Goal: Task Accomplishment & Management: Manage account settings

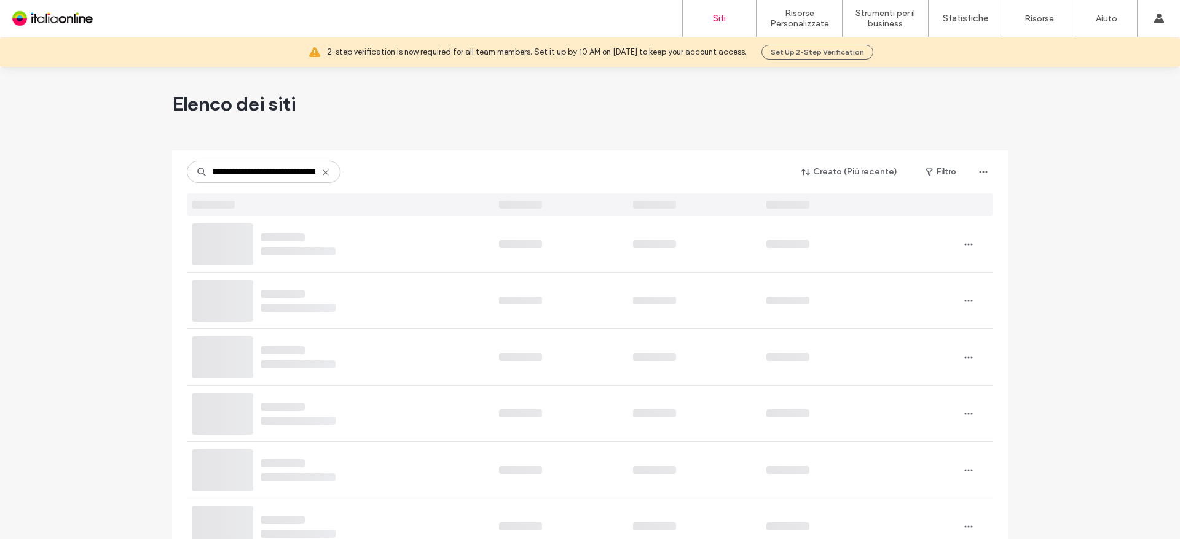
scroll to position [0, 44]
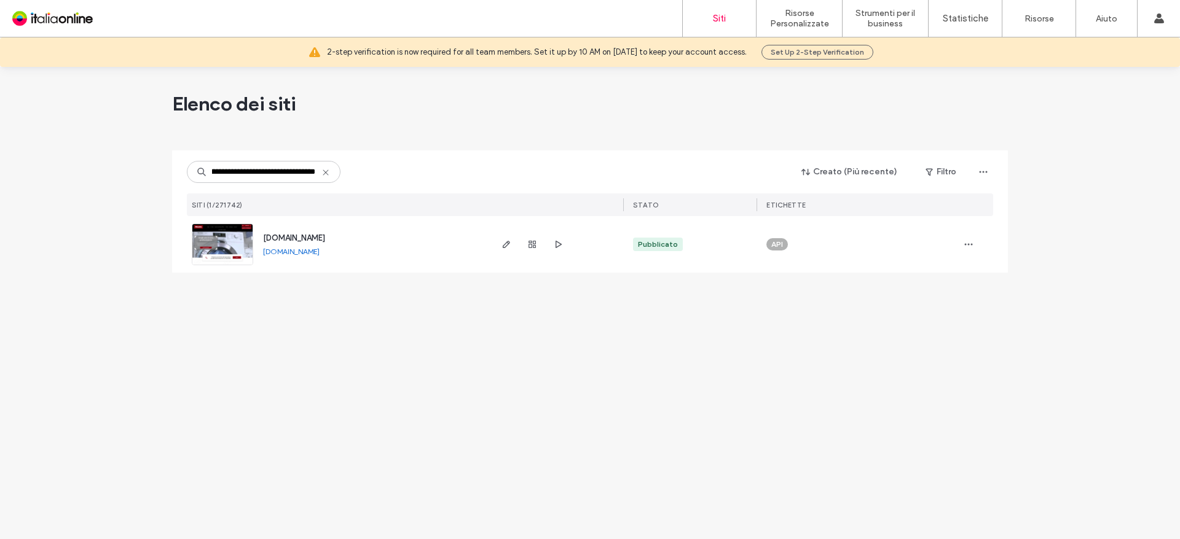
type input "**********"
click at [325, 241] on span "www.assistenzacogifcatania.it" at bounding box center [294, 237] width 62 height 9
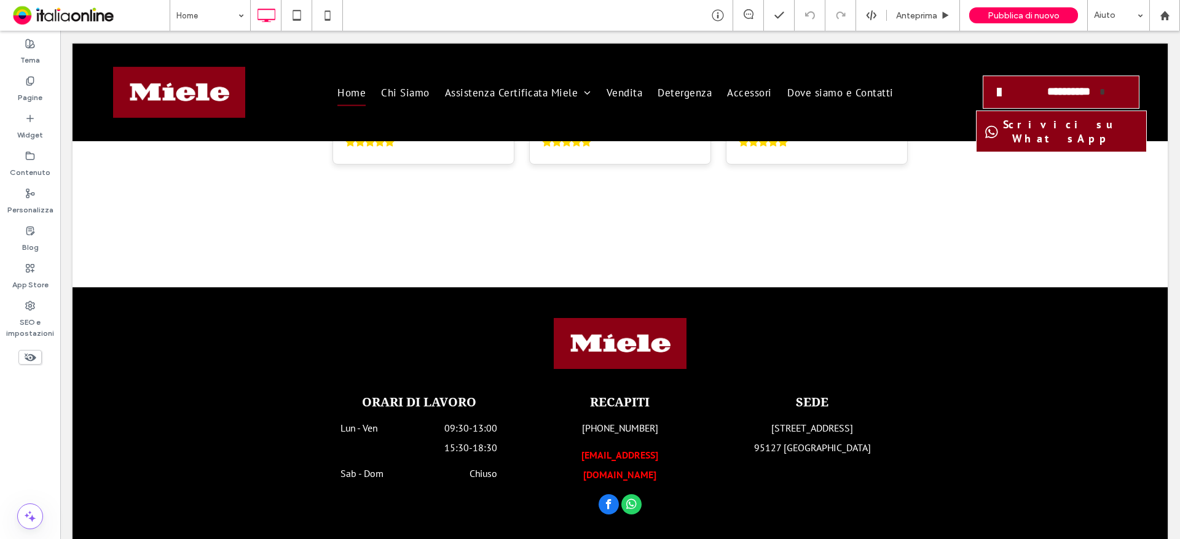
scroll to position [2820, 0]
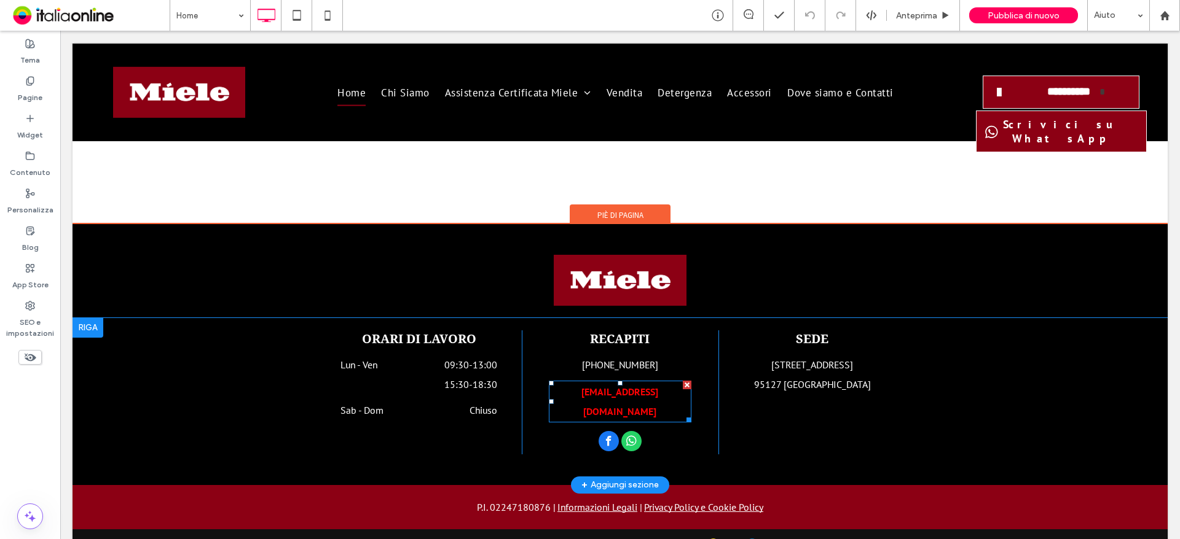
click at [636, 386] on b "info@cogif-assistenza.it" at bounding box center [619, 402] width 77 height 32
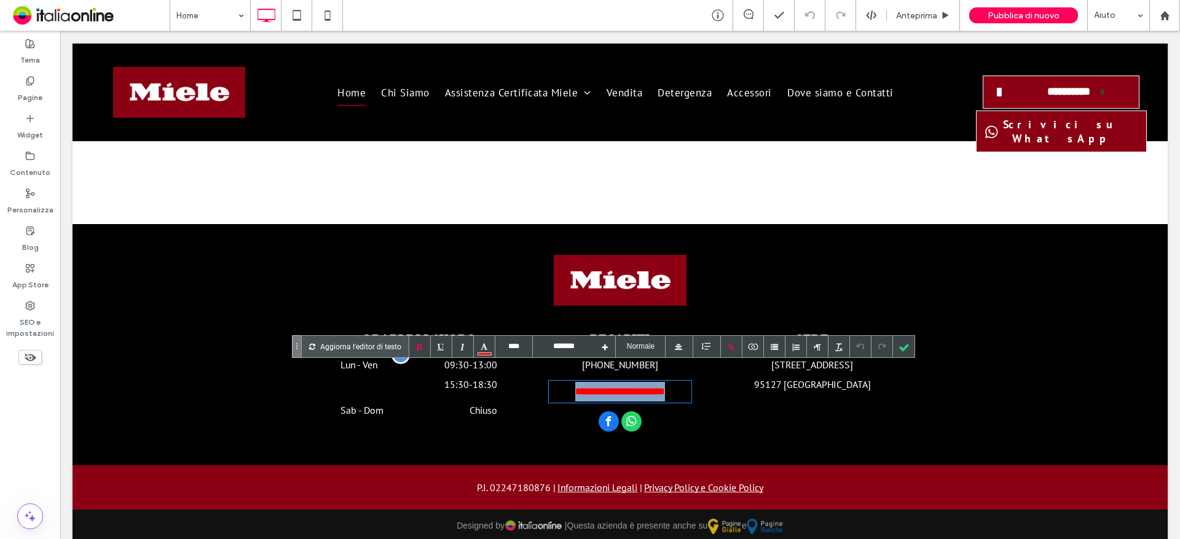
drag, startPoint x: 676, startPoint y: 375, endPoint x: 383, endPoint y: 362, distance: 294.0
click at [383, 362] on div "**********" at bounding box center [620, 383] width 590 height 104
click at [904, 351] on div at bounding box center [904, 347] width 22 height 22
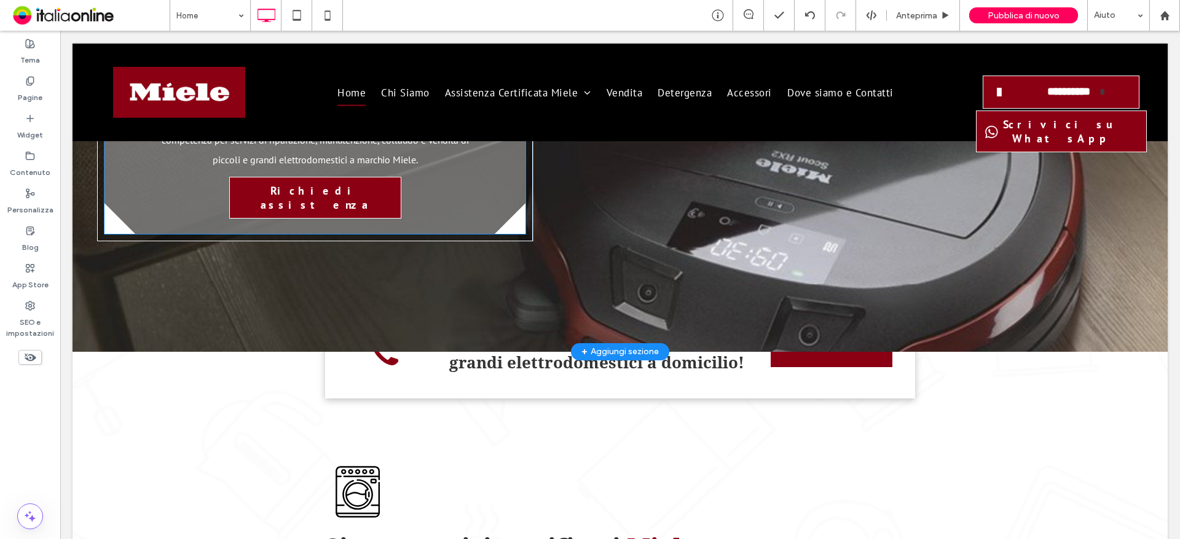
scroll to position [184, 0]
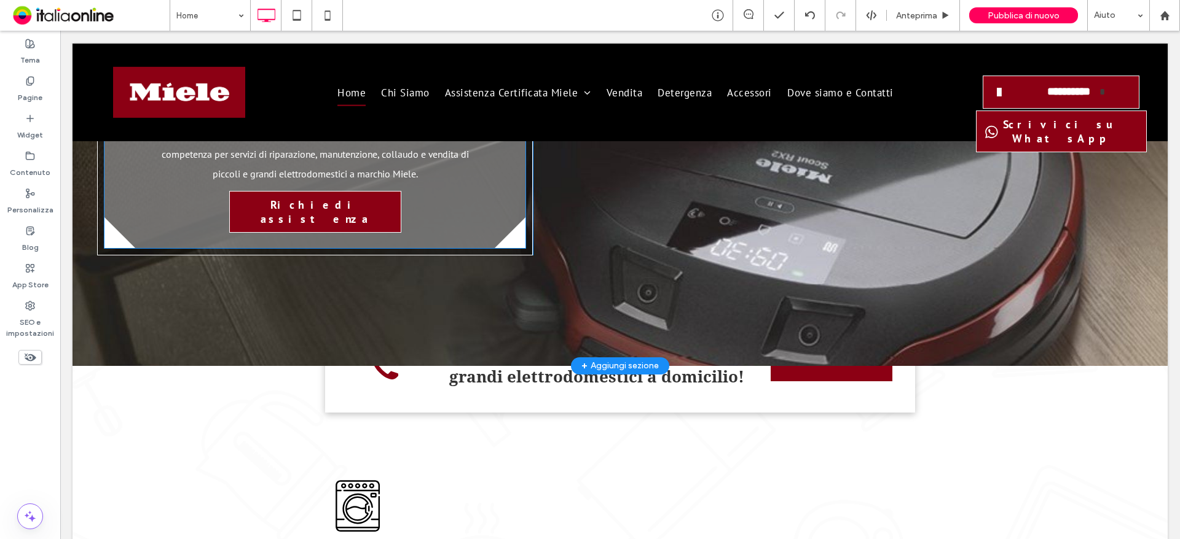
click at [303, 204] on span "Richiedi assistenza" at bounding box center [314, 212] width 167 height 41
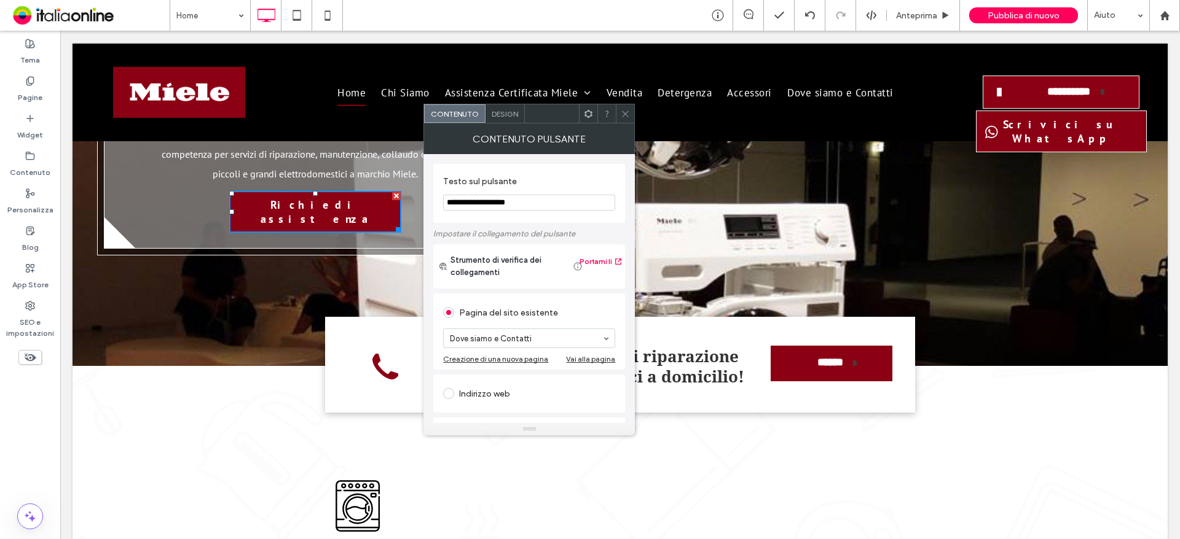
drag, startPoint x: 628, startPoint y: 118, endPoint x: 622, endPoint y: 117, distance: 6.2
click at [628, 118] on icon at bounding box center [624, 113] width 9 height 9
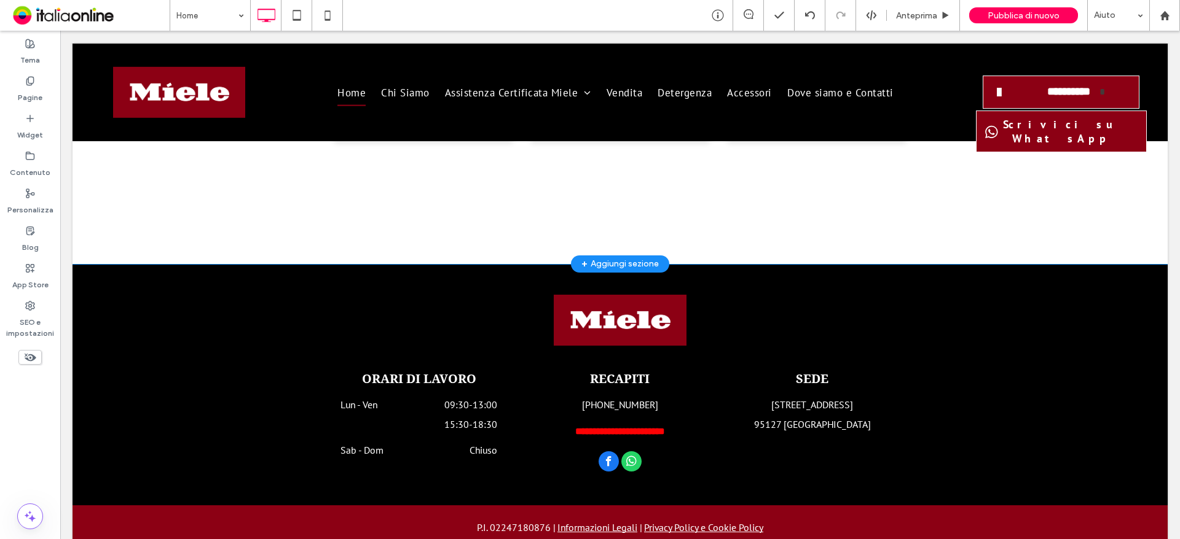
scroll to position [2820, 0]
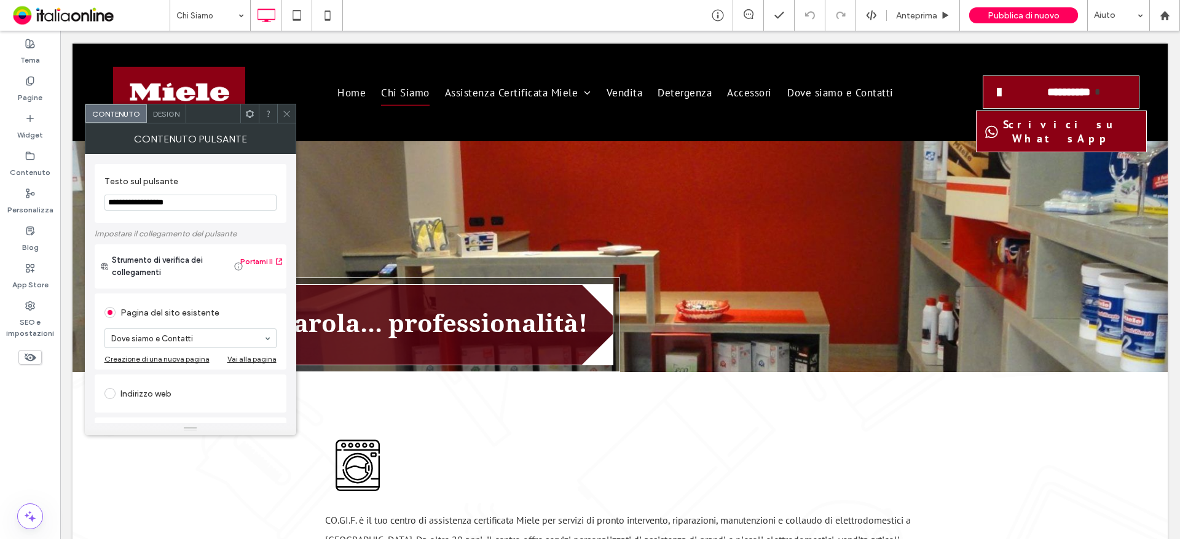
scroll to position [430, 0]
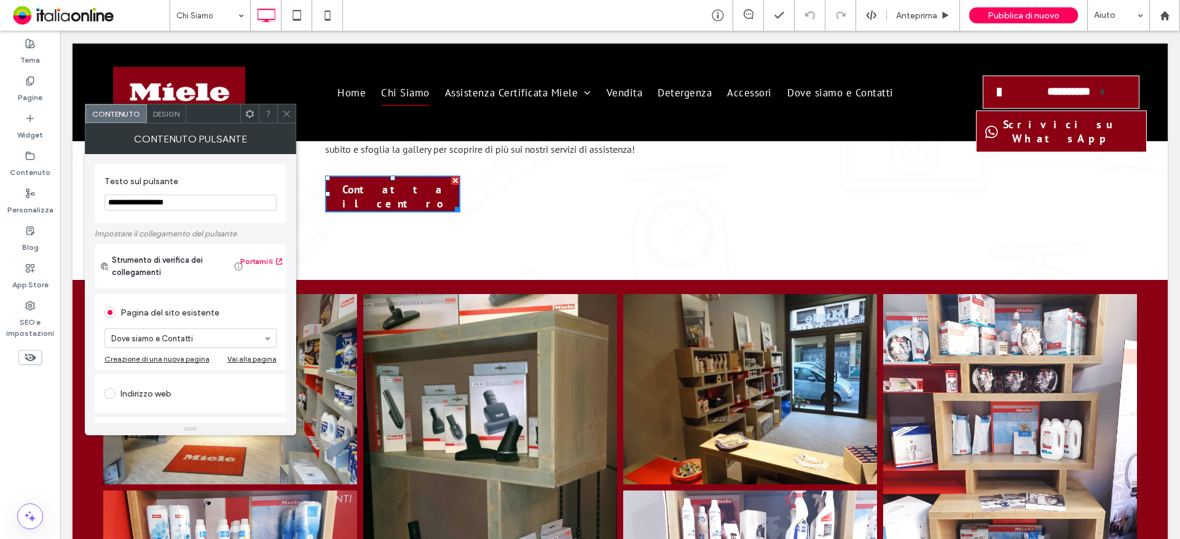
click at [283, 111] on icon at bounding box center [286, 113] width 9 height 9
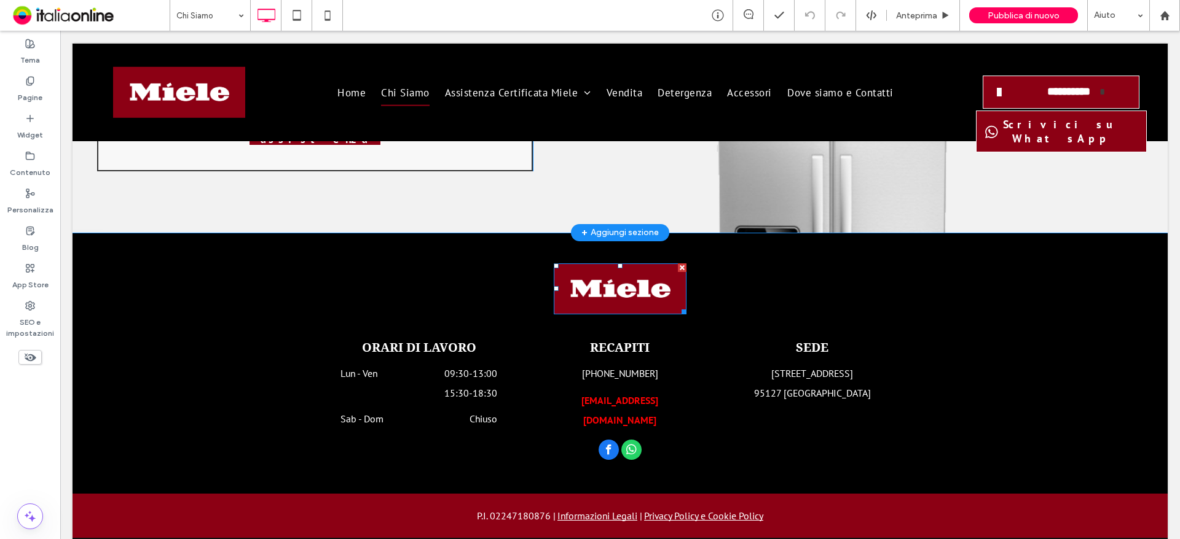
scroll to position [1358, 0]
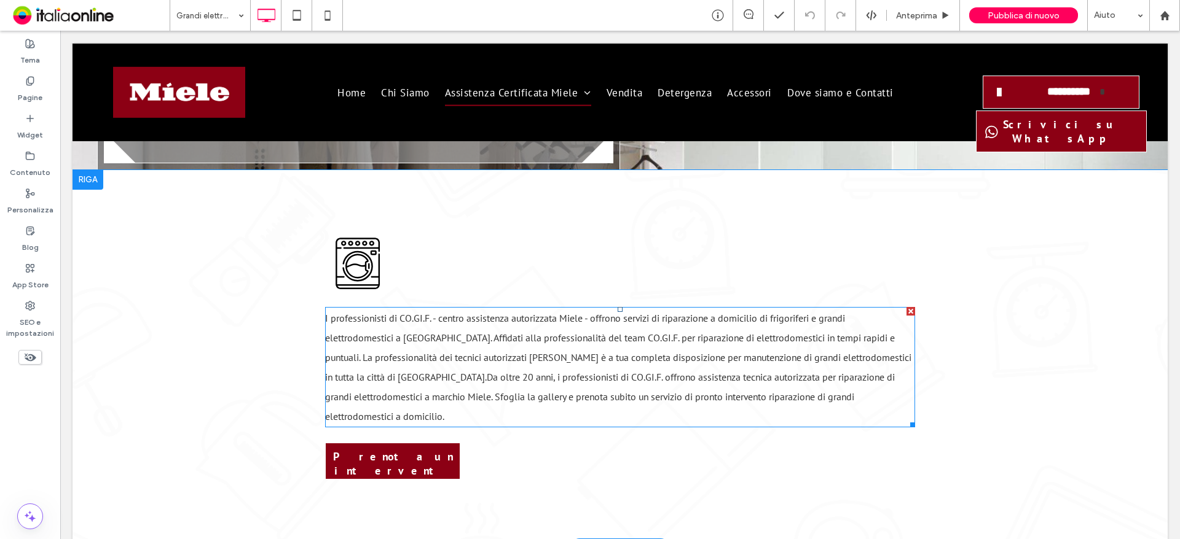
scroll to position [448, 0]
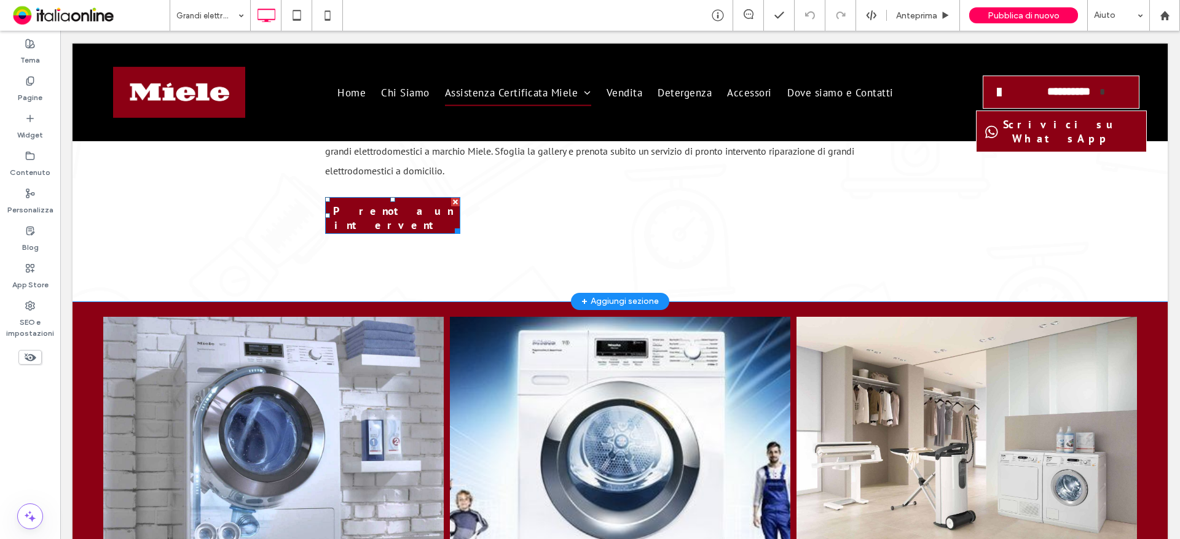
click at [383, 201] on span "Prenota un intervento" at bounding box center [392, 225] width 131 height 55
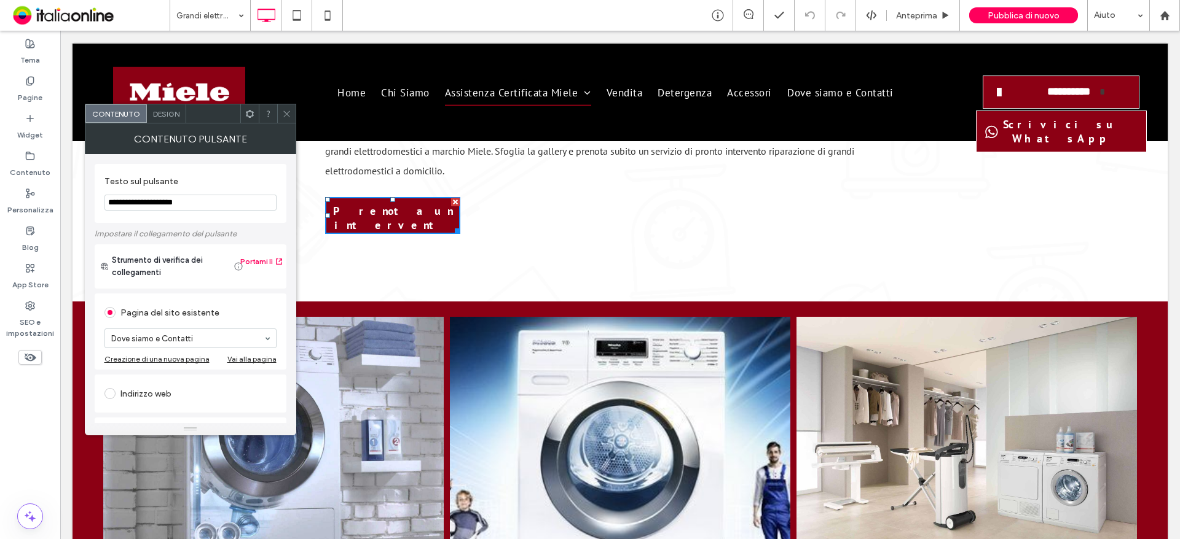
click at [279, 115] on div at bounding box center [286, 113] width 18 height 18
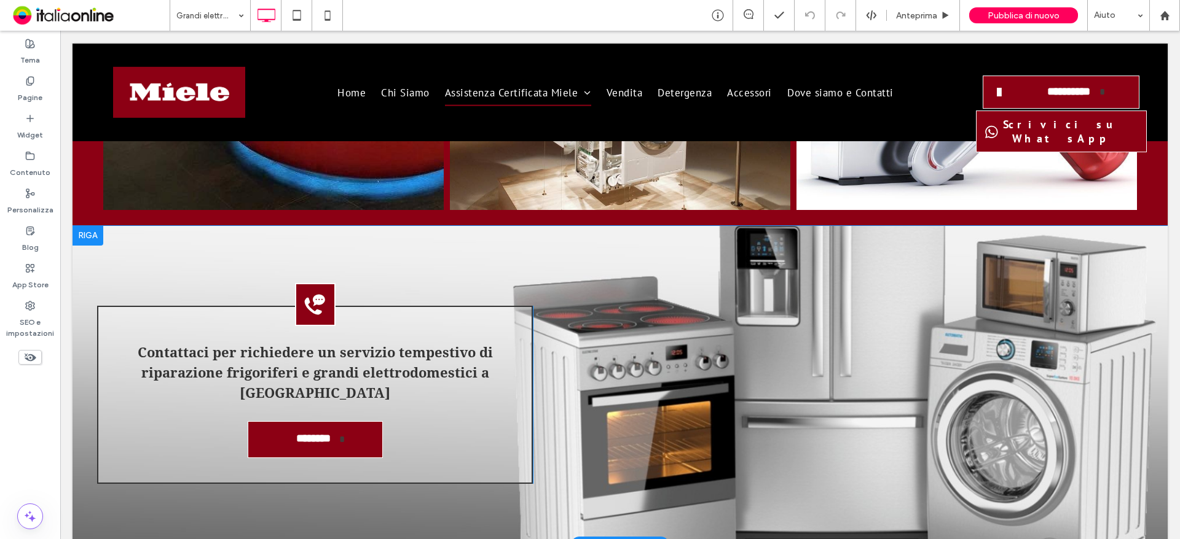
scroll to position [1369, 0]
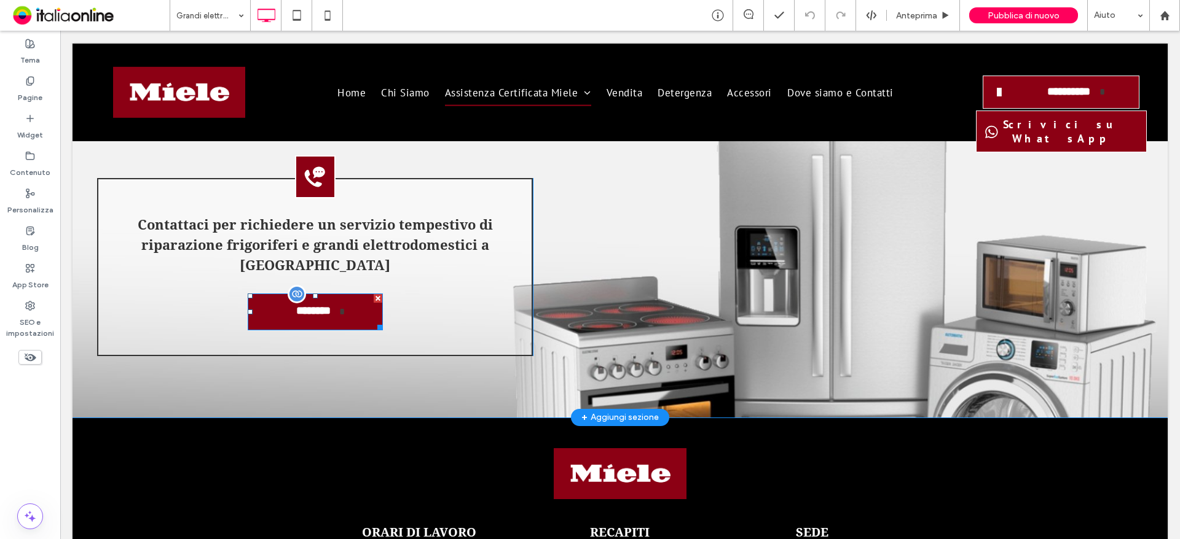
click at [348, 294] on link "**********" at bounding box center [315, 312] width 135 height 37
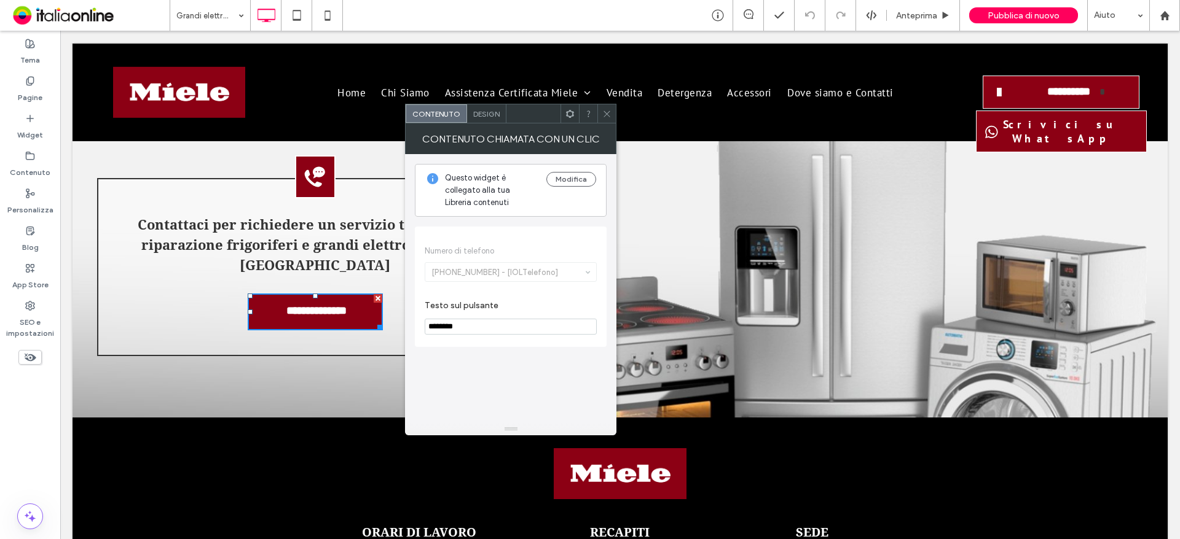
drag, startPoint x: 560, startPoint y: 85, endPoint x: 605, endPoint y: 119, distance: 56.3
click at [605, 119] on span at bounding box center [606, 113] width 9 height 18
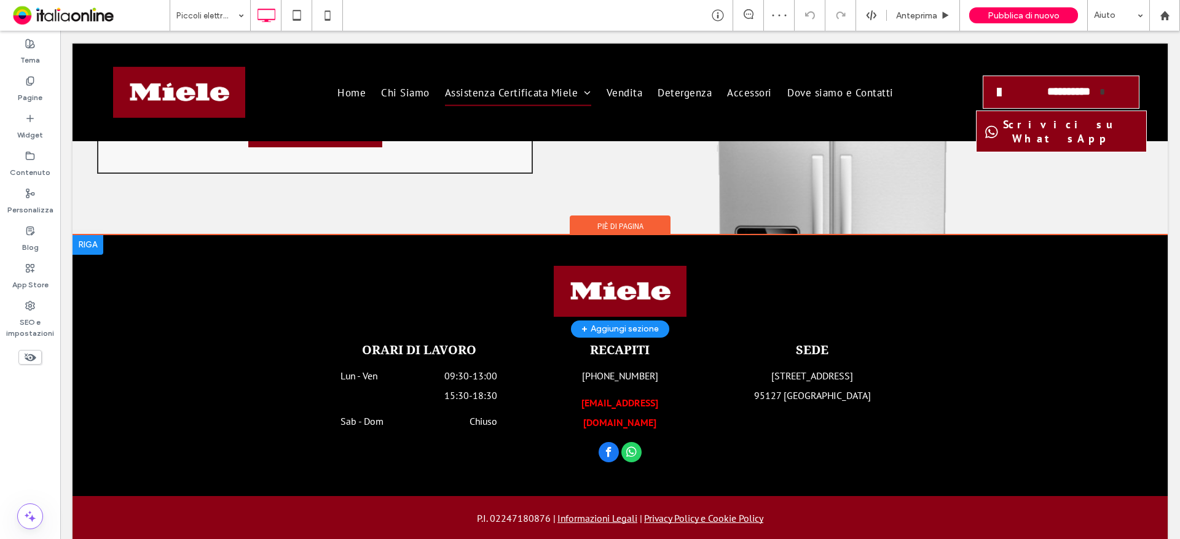
scroll to position [1579, 0]
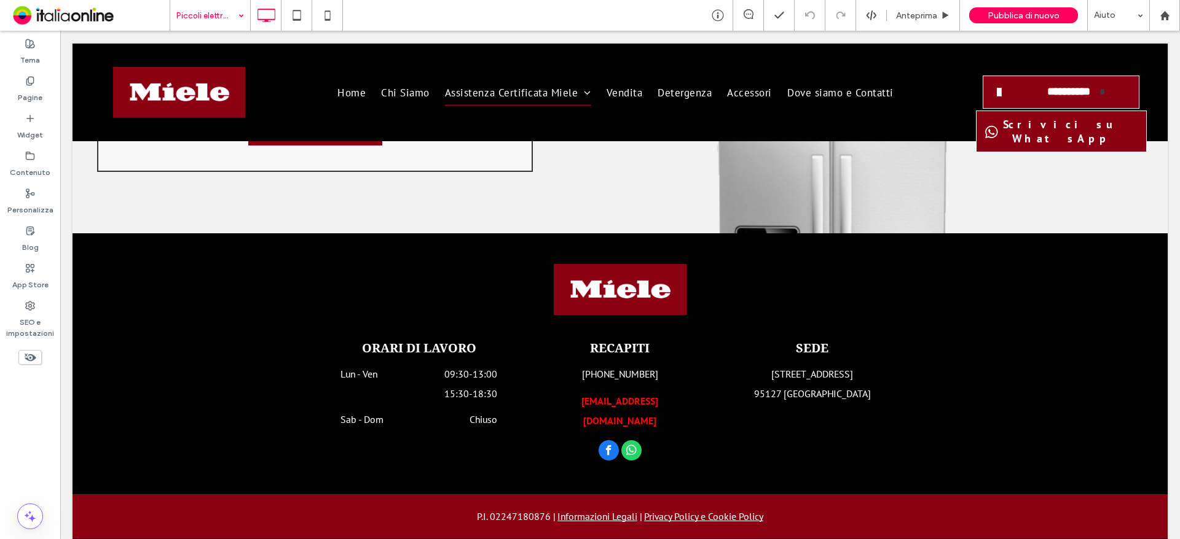
click at [225, 10] on input at bounding box center [206, 15] width 61 height 31
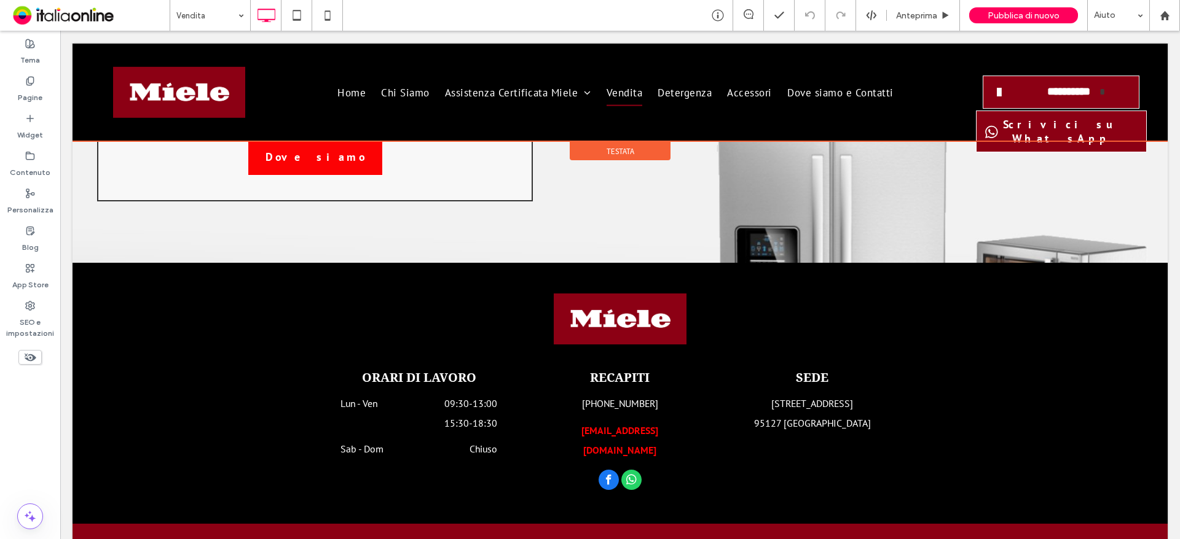
scroll to position [1474, 0]
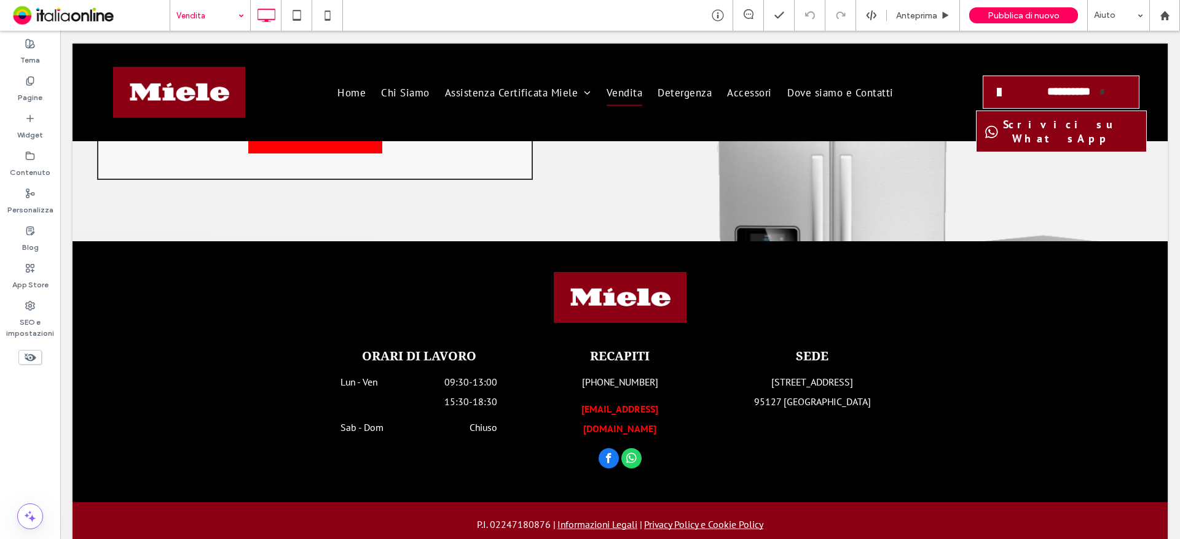
click at [212, 20] on input at bounding box center [206, 15] width 61 height 31
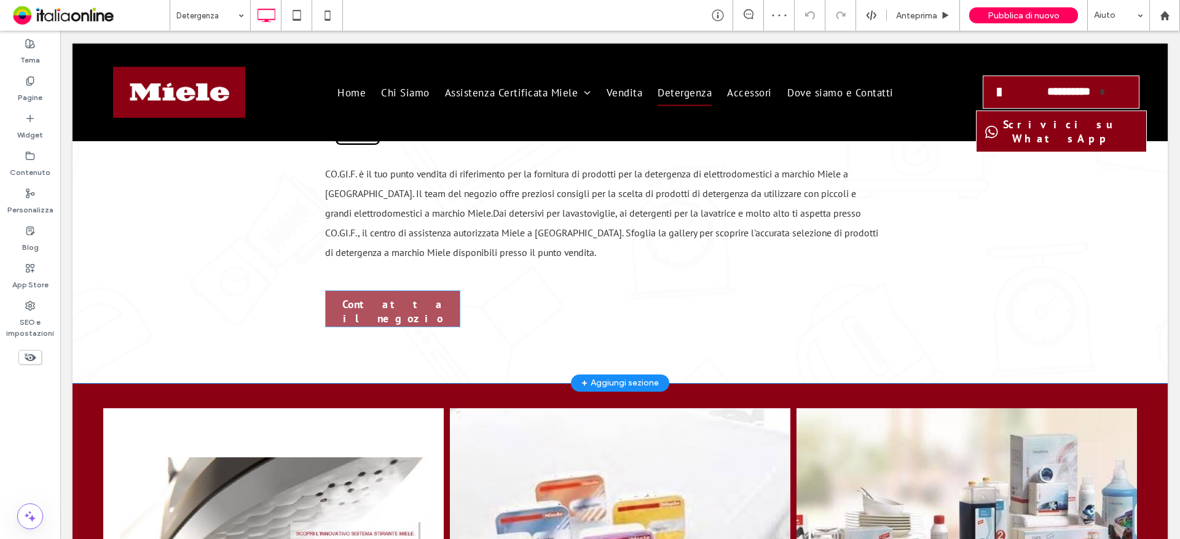
scroll to position [369, 0]
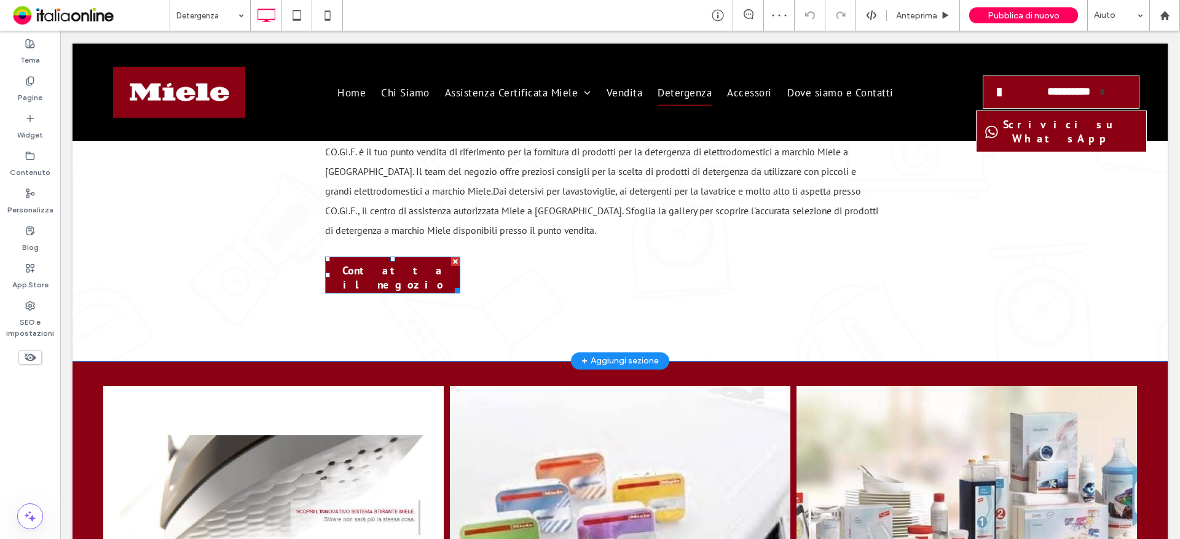
click at [405, 277] on span "Contatta il negozio" at bounding box center [392, 277] width 131 height 41
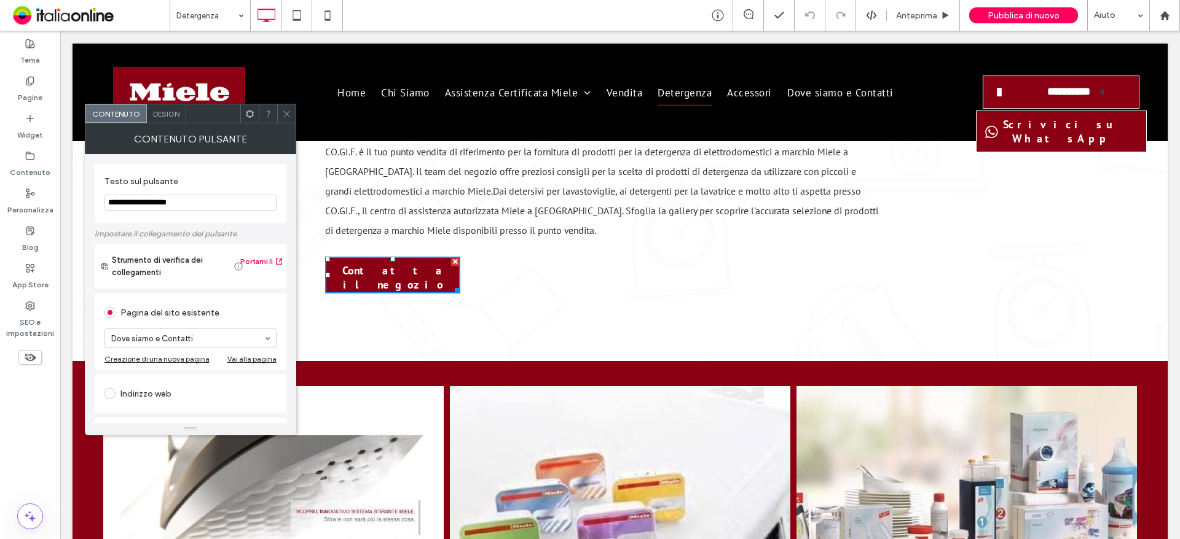
click at [286, 120] on span at bounding box center [286, 113] width 9 height 18
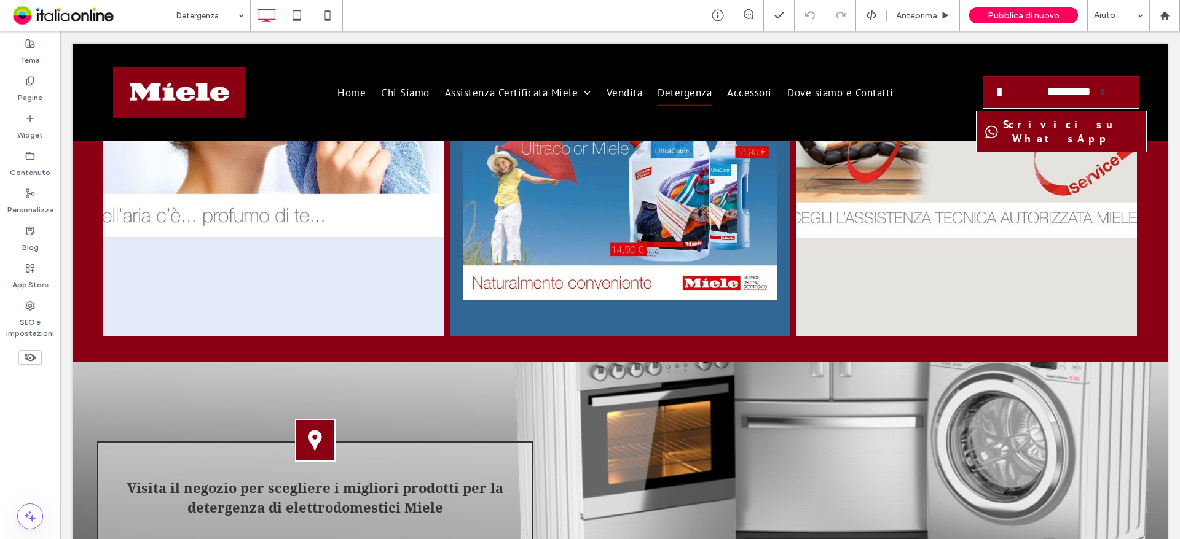
scroll to position [1474, 0]
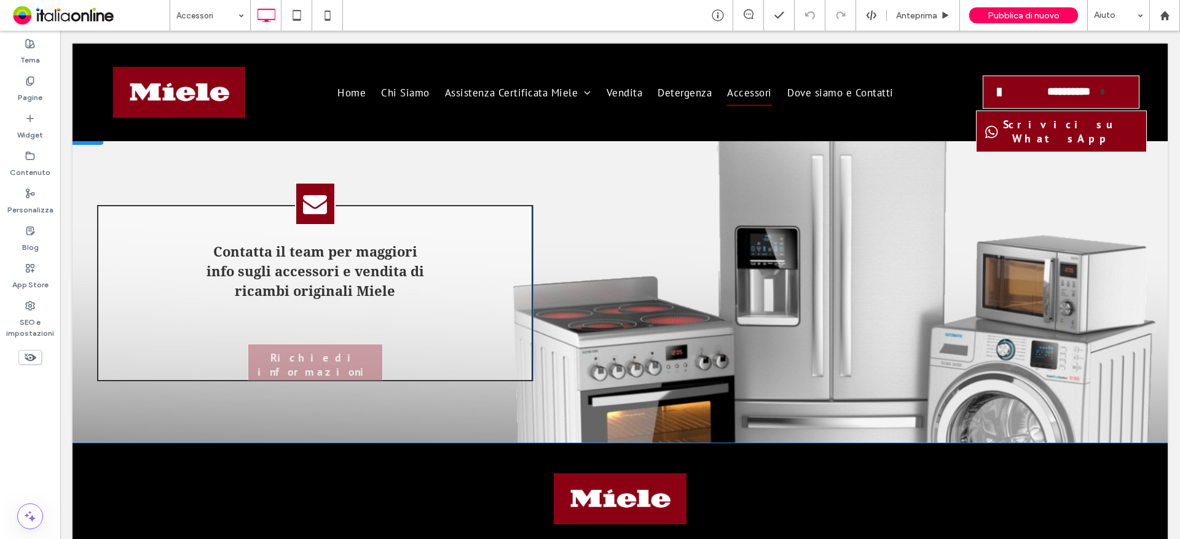
scroll to position [1474, 0]
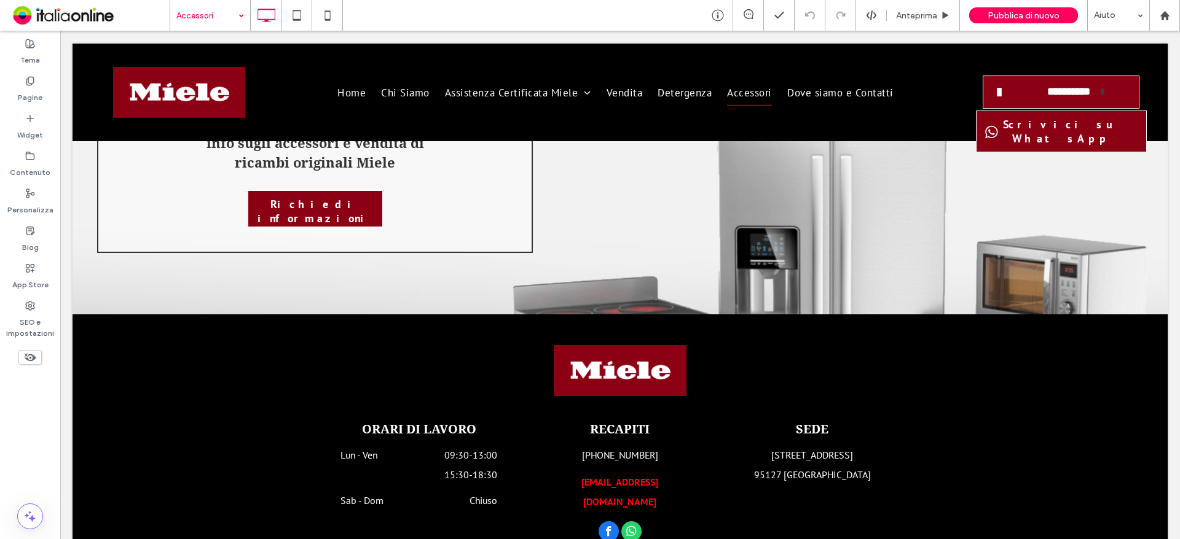
click at [197, 18] on input at bounding box center [206, 15] width 61 height 31
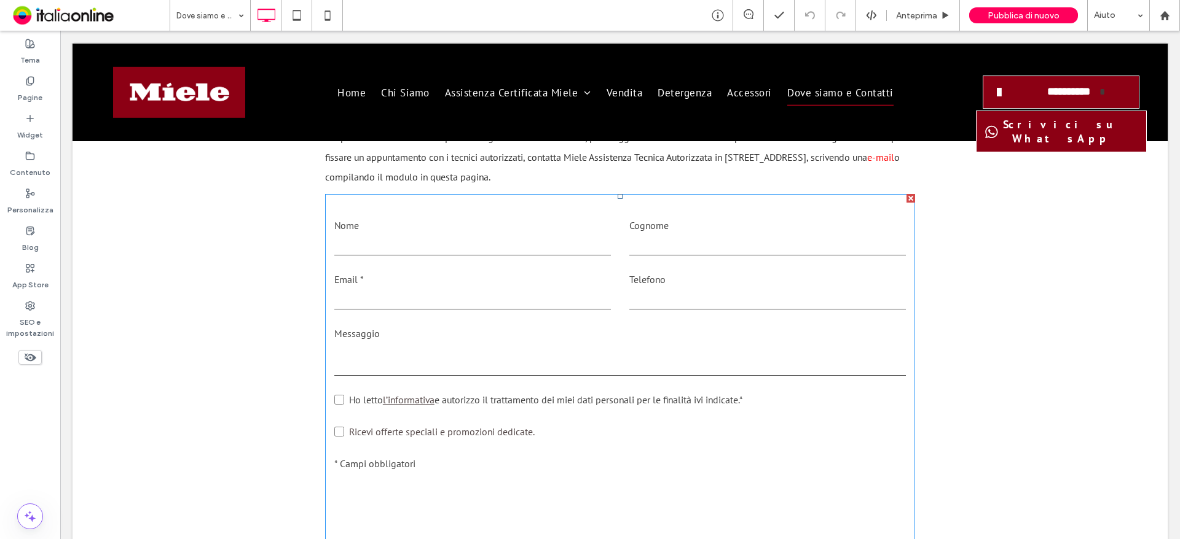
scroll to position [1229, 0]
click at [592, 323] on label "Messaggio" at bounding box center [619, 333] width 571 height 20
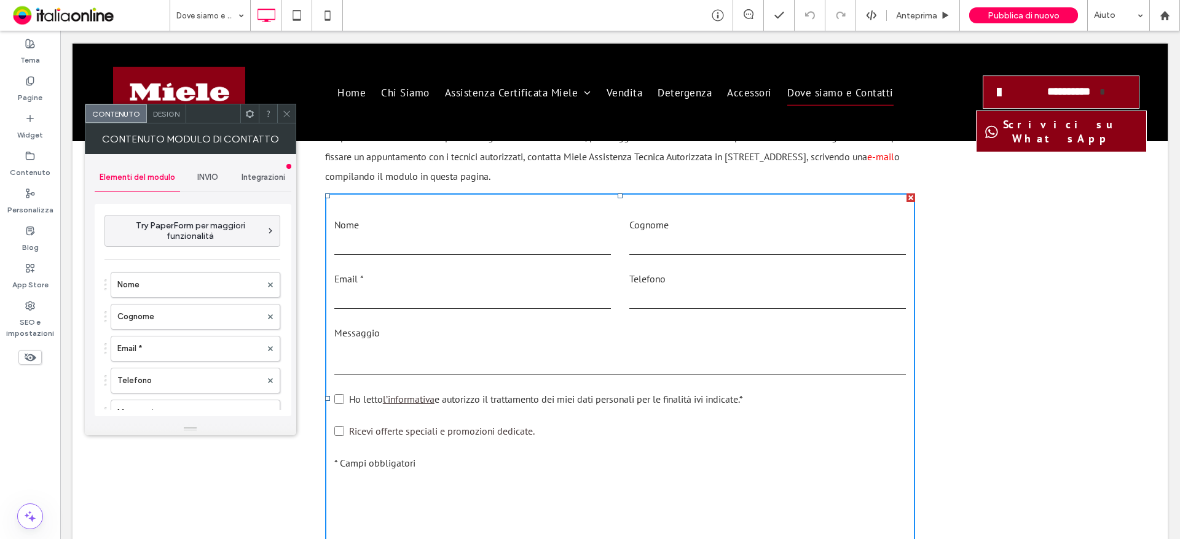
type input "**********"
click at [201, 170] on div "INVIO" at bounding box center [208, 177] width 56 height 27
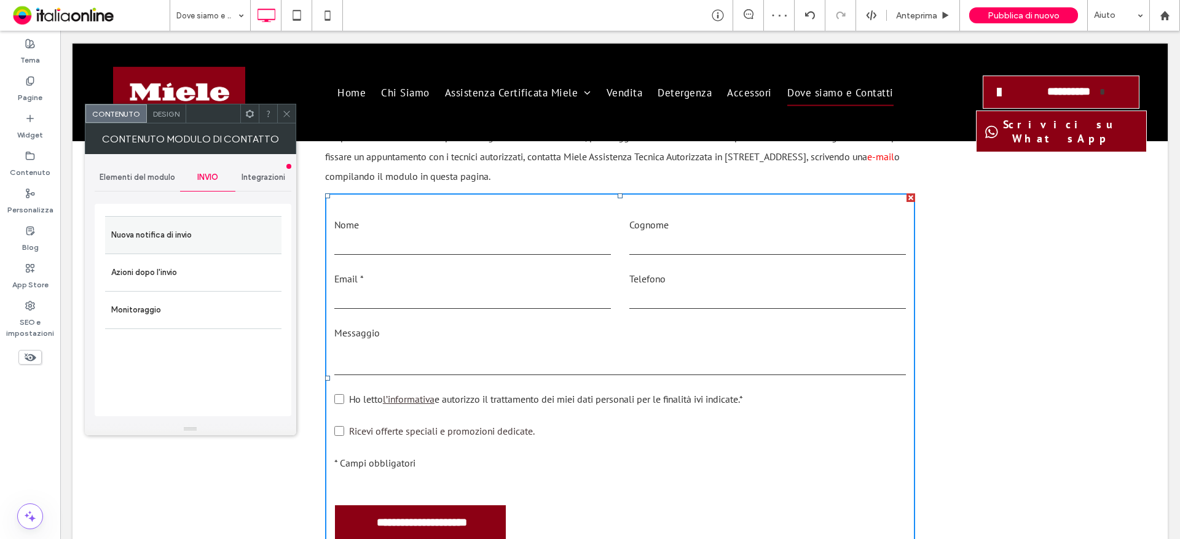
click at [178, 243] on label "Nuova notifica di invio" at bounding box center [193, 235] width 164 height 25
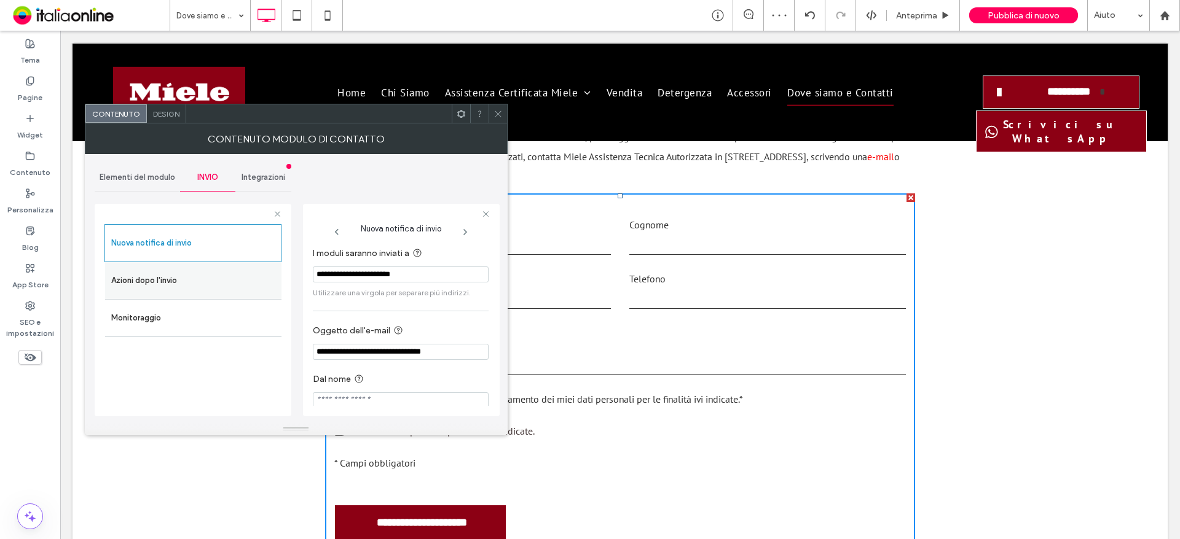
drag, startPoint x: 437, startPoint y: 276, endPoint x: 236, endPoint y: 272, distance: 201.6
click at [236, 272] on div "**********" at bounding box center [193, 308] width 197 height 229
paste input "I moduli saranno inviati a"
type input "**********"
click at [499, 114] on icon at bounding box center [497, 113] width 9 height 9
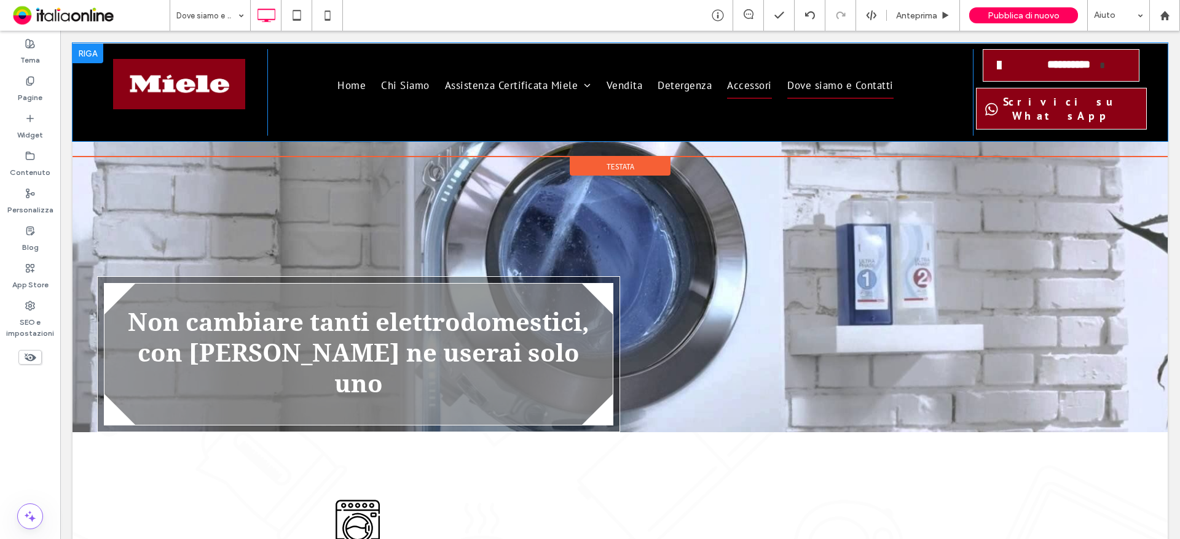
scroll to position [0, 0]
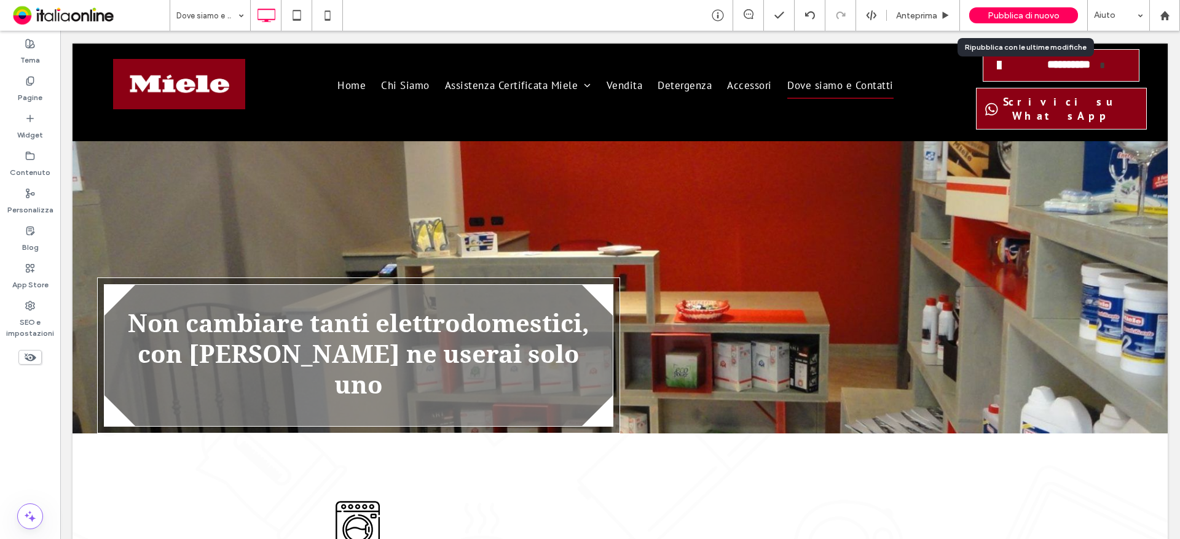
click at [1001, 20] on span "Pubblica di nuovo" at bounding box center [1023, 15] width 72 height 10
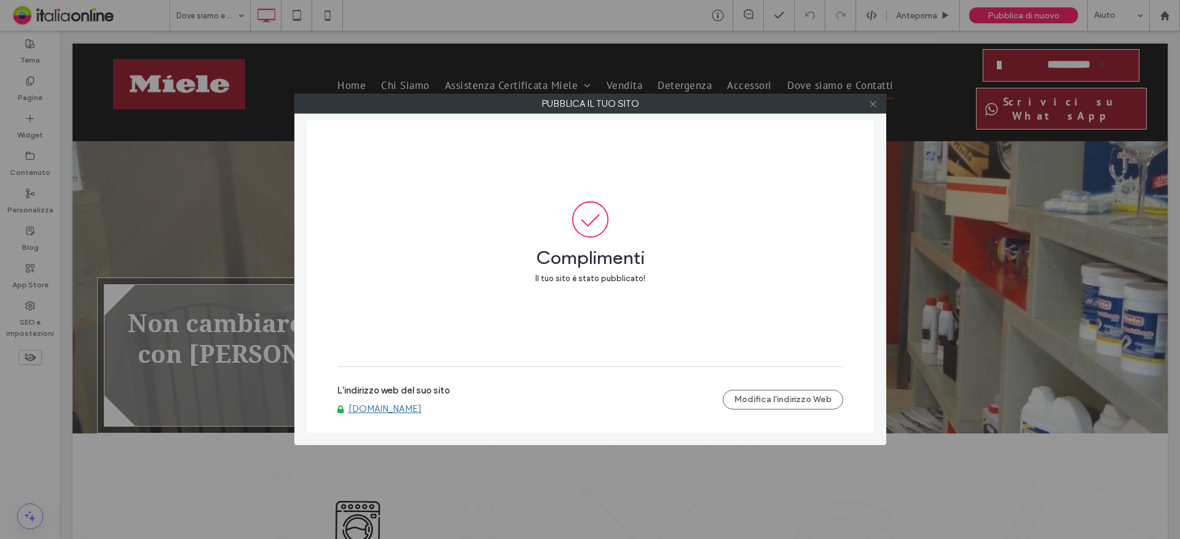
drag, startPoint x: 871, startPoint y: 108, endPoint x: 1059, endPoint y: 82, distance: 189.7
click at [871, 108] on icon at bounding box center [872, 104] width 9 height 9
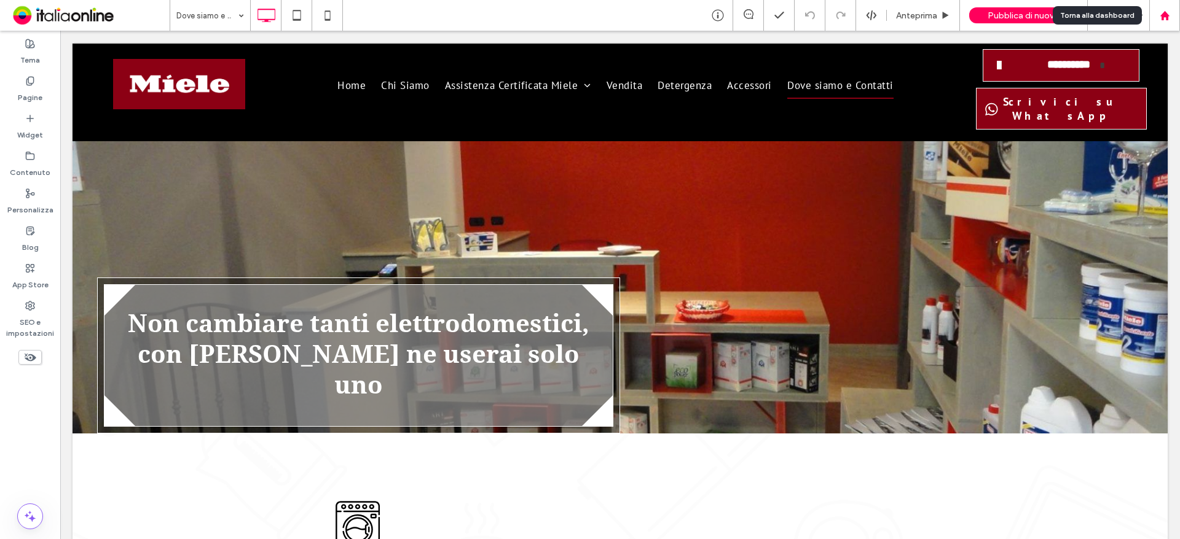
click at [1162, 15] on use at bounding box center [1163, 14] width 9 height 9
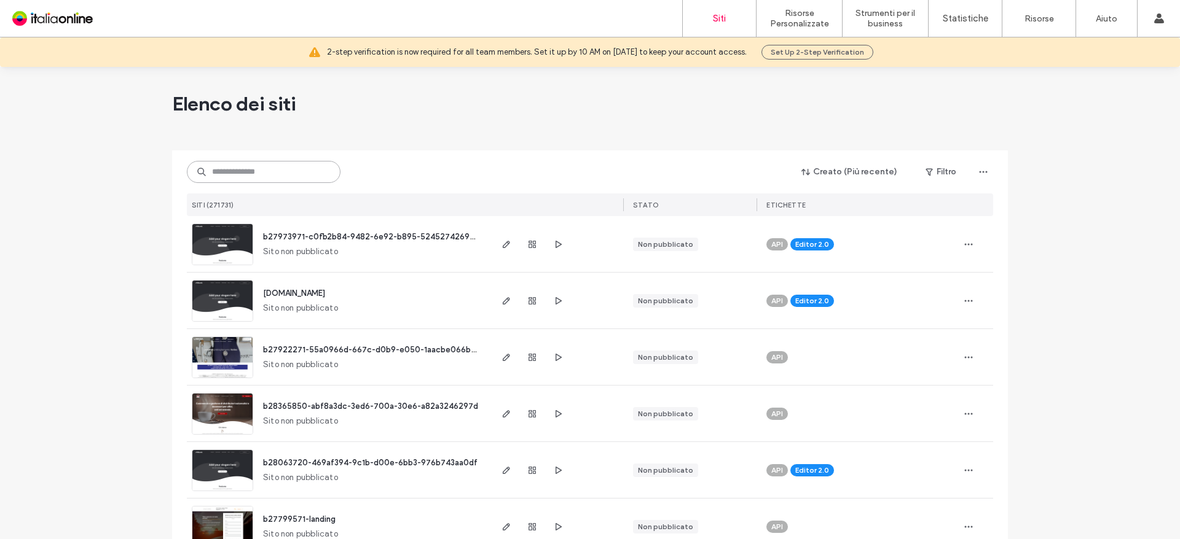
click at [229, 178] on input at bounding box center [264, 172] width 154 height 22
paste input "**********"
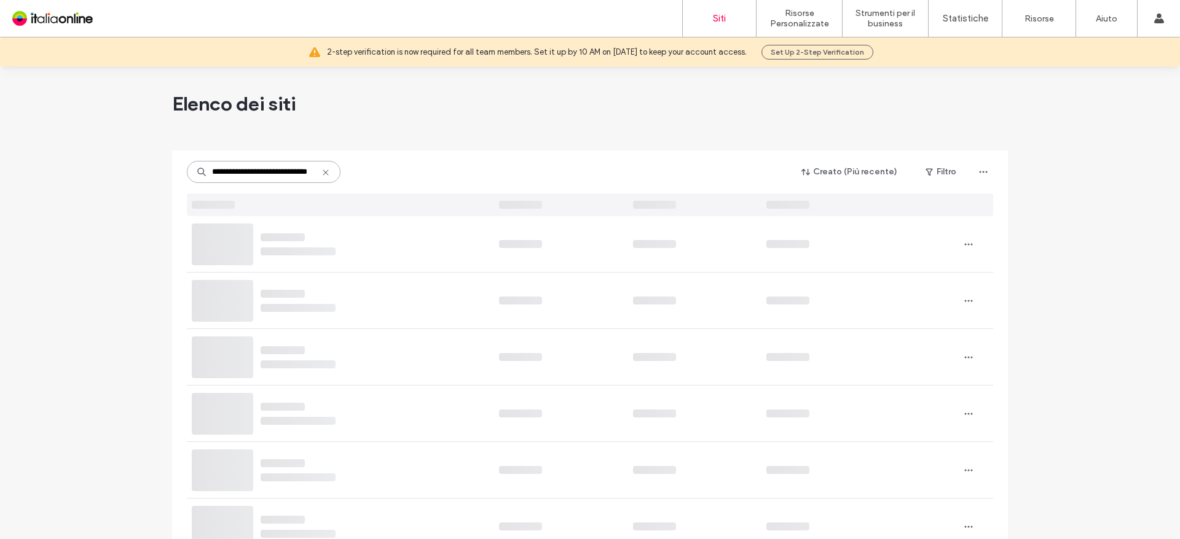
click at [234, 169] on input "**********" at bounding box center [264, 172] width 154 height 22
drag, startPoint x: 235, startPoint y: 173, endPoint x: 0, endPoint y: 159, distance: 235.7
click at [311, 166] on input "**********" at bounding box center [264, 172] width 154 height 22
type input "**********"
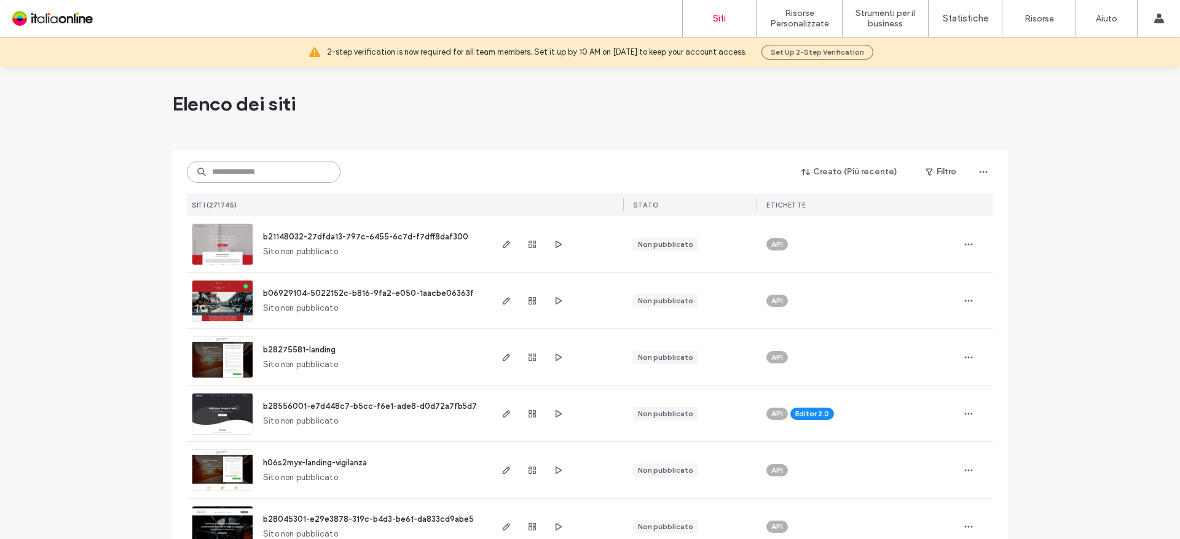
click at [254, 163] on input at bounding box center [264, 172] width 154 height 22
paste input "**********"
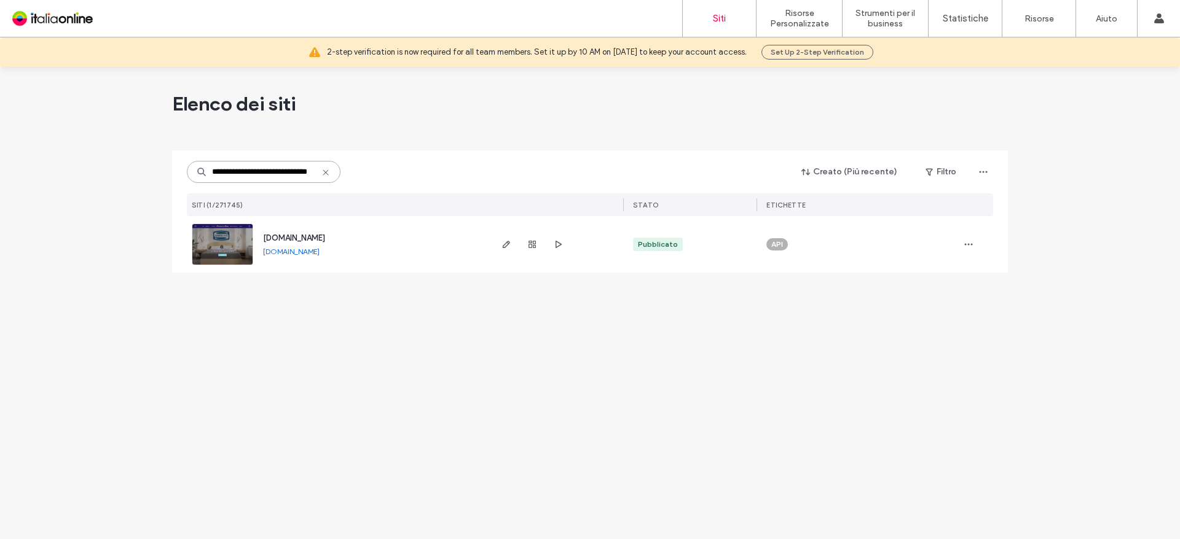
type input "**********"
click at [315, 243] on div "[DOMAIN_NAME]" at bounding box center [294, 238] width 62 height 12
click at [308, 237] on span "[DOMAIN_NAME]" at bounding box center [294, 237] width 62 height 9
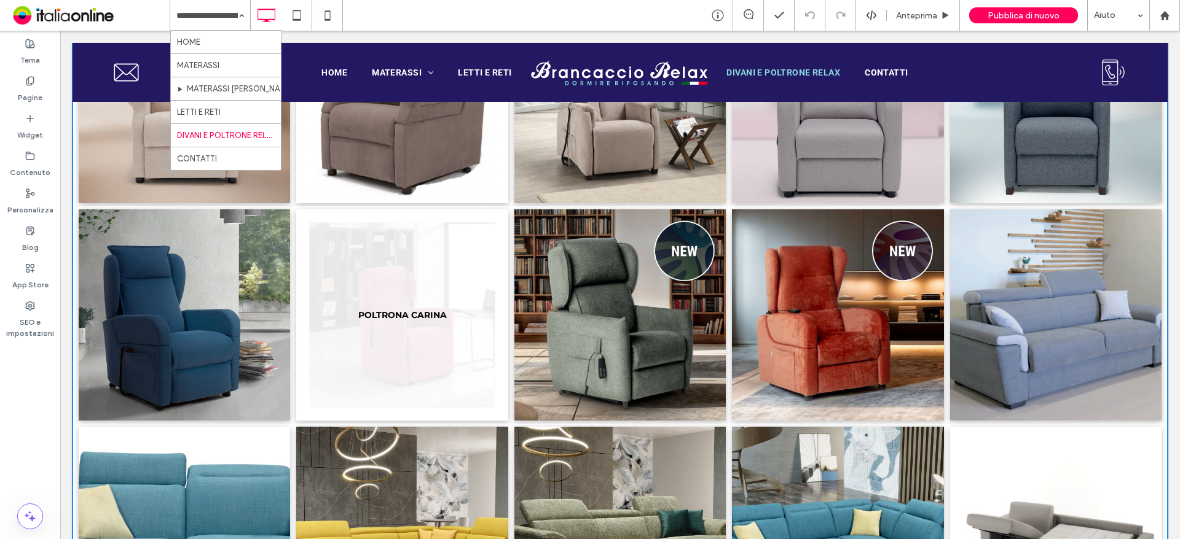
scroll to position [1167, 0]
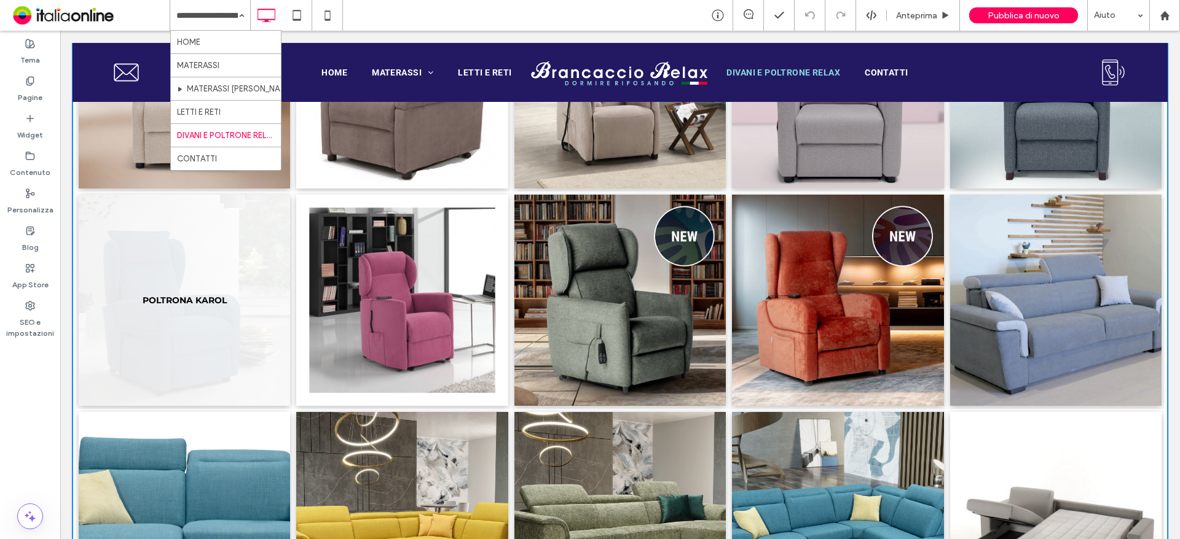
click at [151, 295] on link at bounding box center [184, 300] width 211 height 211
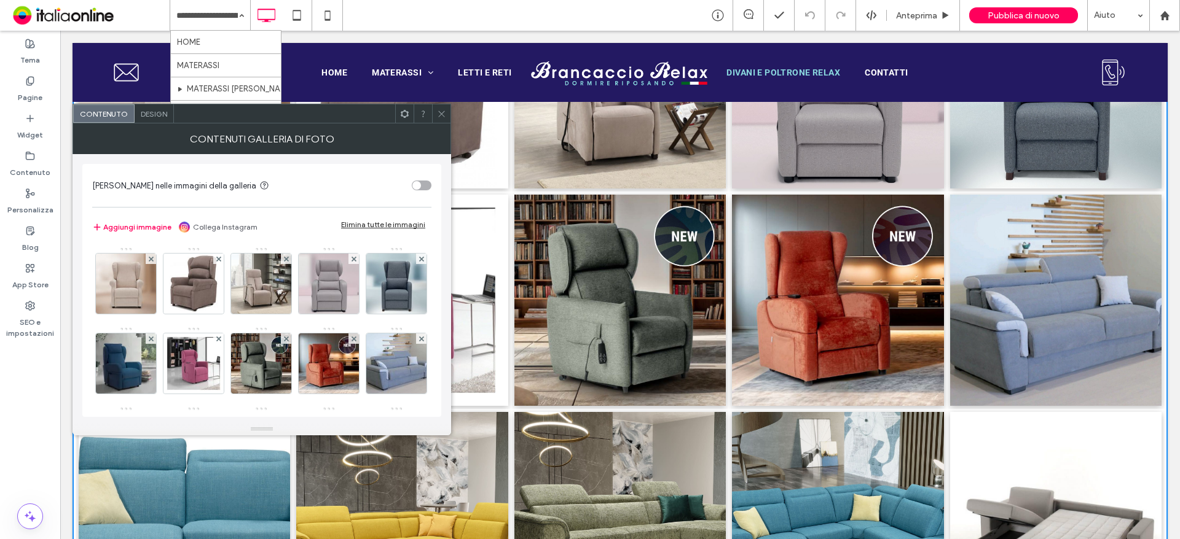
drag, startPoint x: 445, startPoint y: 111, endPoint x: 362, endPoint y: 128, distance: 84.7
click at [445, 111] on icon at bounding box center [441, 113] width 9 height 9
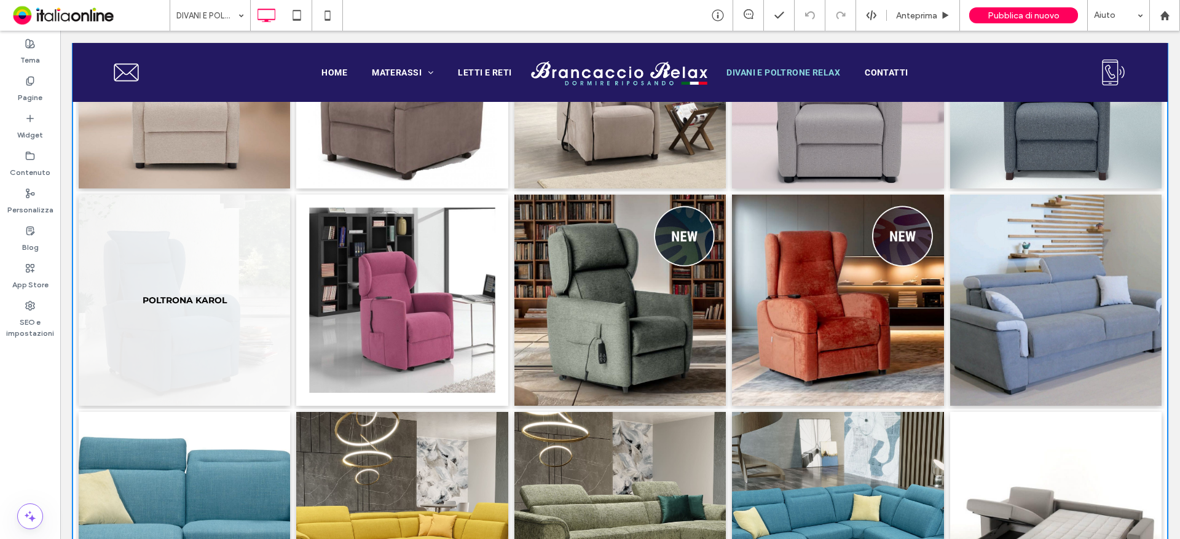
click at [175, 342] on link at bounding box center [184, 300] width 211 height 211
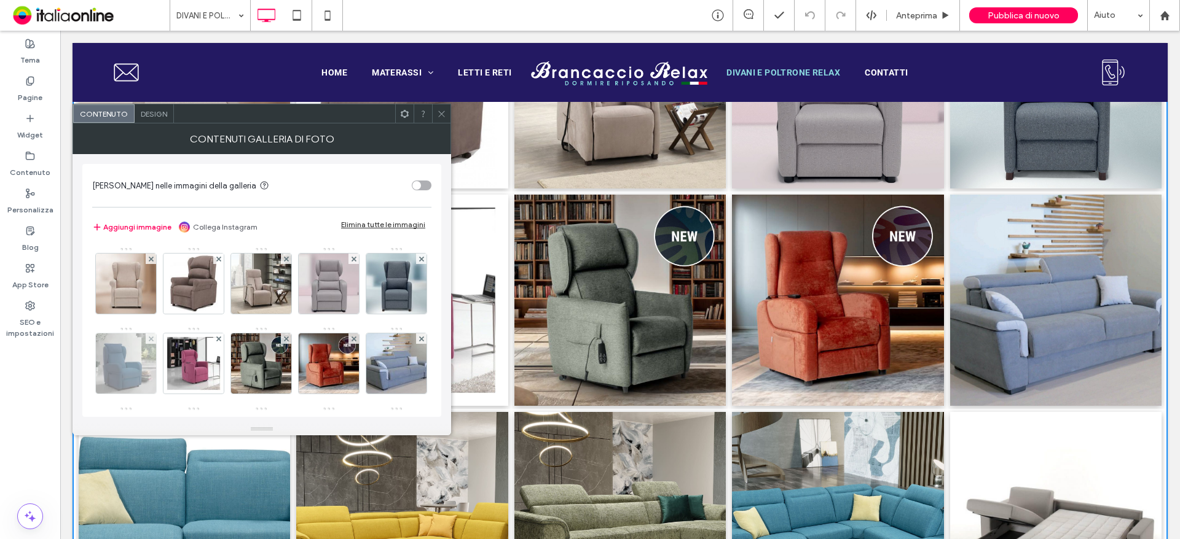
click at [166, 366] on img at bounding box center [126, 364] width 80 height 60
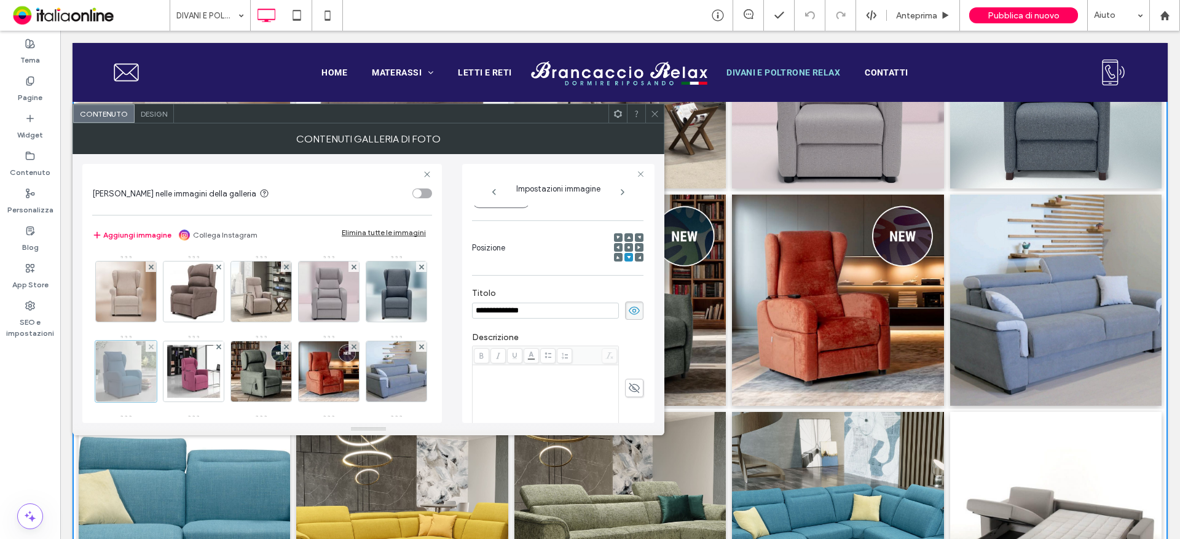
scroll to position [0, 0]
click at [526, 310] on input "**********" at bounding box center [545, 311] width 147 height 16
type input "**********"
click at [157, 376] on div at bounding box center [125, 371] width 61 height 61
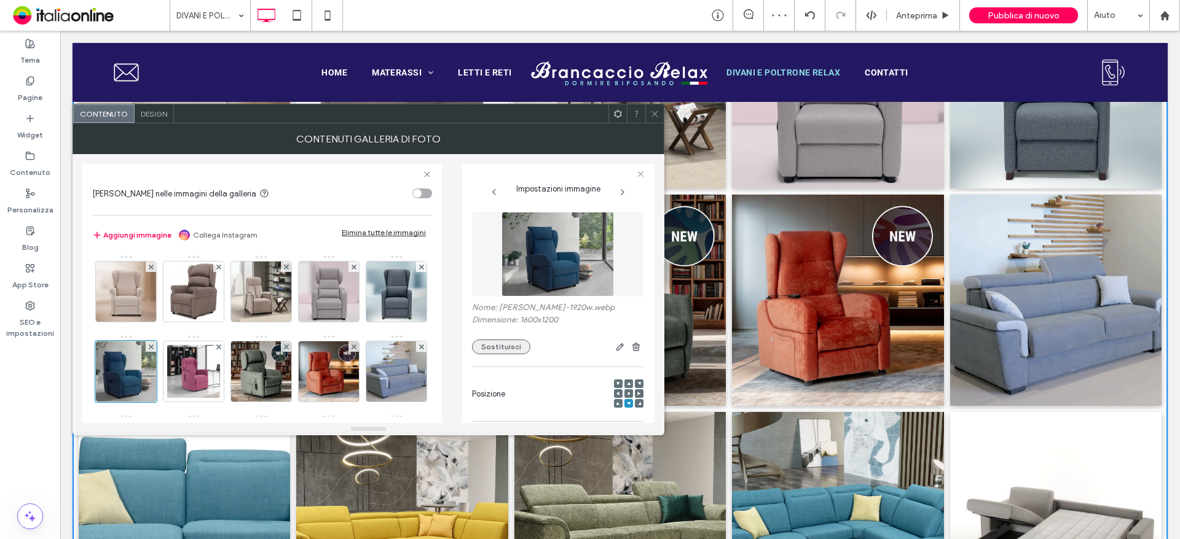
click at [505, 350] on button "Sostituisci" at bounding box center [501, 347] width 58 height 15
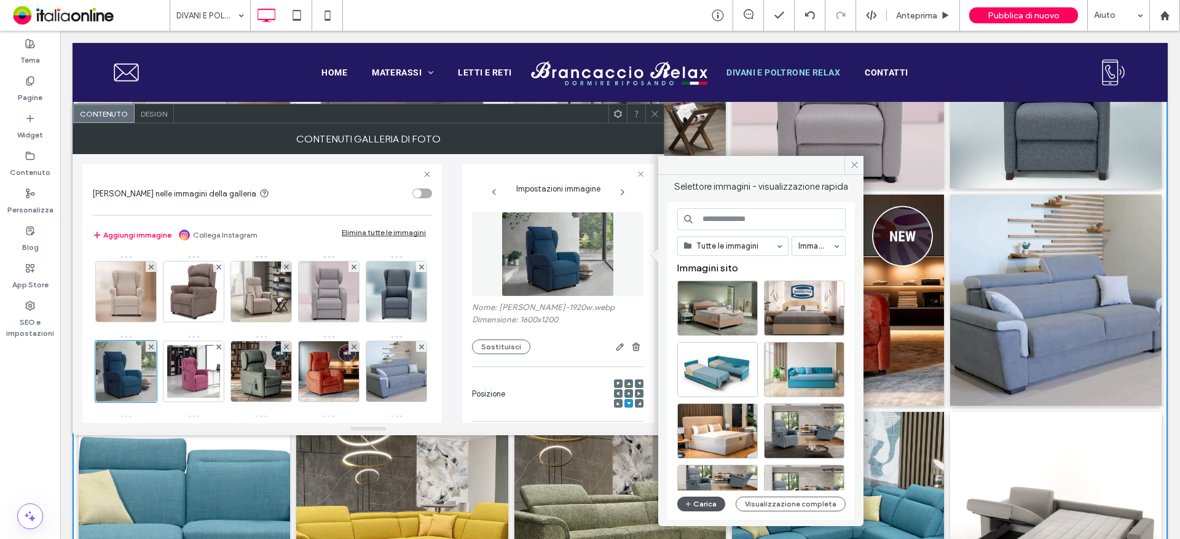
click at [706, 498] on button "Carica" at bounding box center [701, 504] width 48 height 15
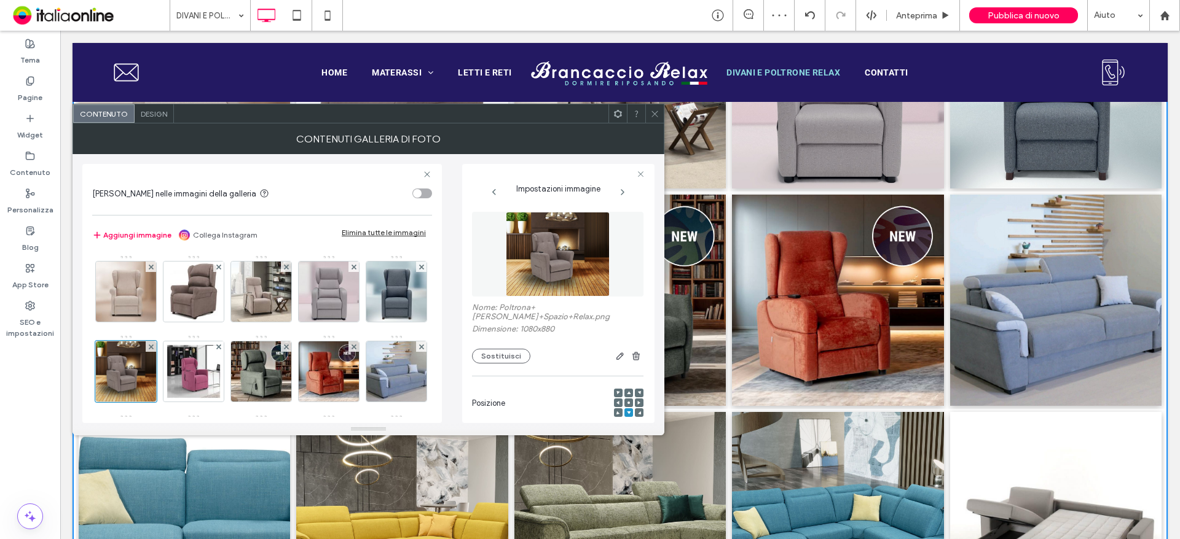
click at [654, 111] on icon at bounding box center [654, 113] width 9 height 9
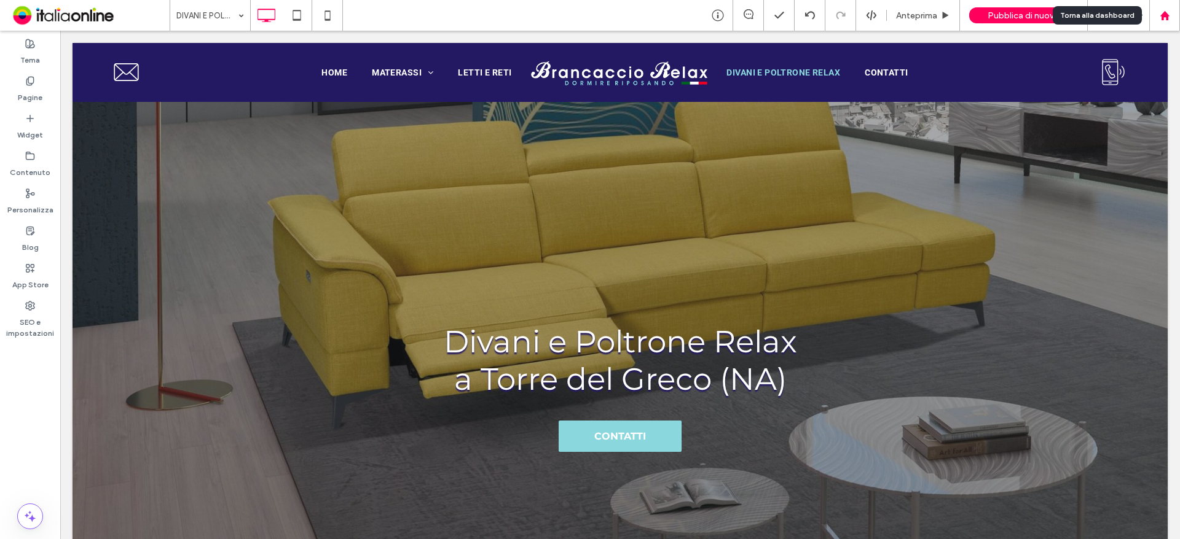
click at [1170, 17] on div at bounding box center [1163, 15] width 29 height 10
